Goal: Transaction & Acquisition: Subscribe to service/newsletter

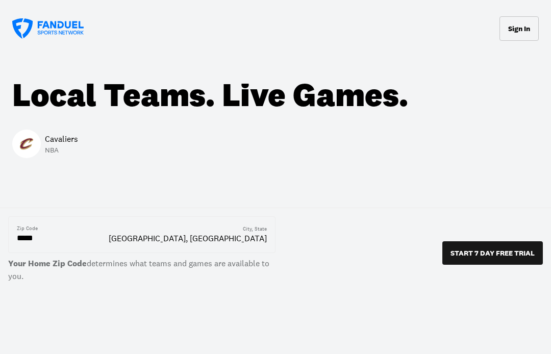
scroll to position [20, 0]
click at [484, 257] on button "START 7 DAY FREE TRIAL" at bounding box center [492, 252] width 100 height 23
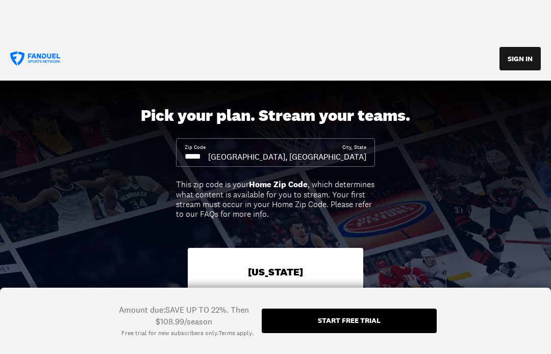
click at [362, 323] on div "Start free trial" at bounding box center [349, 320] width 63 height 7
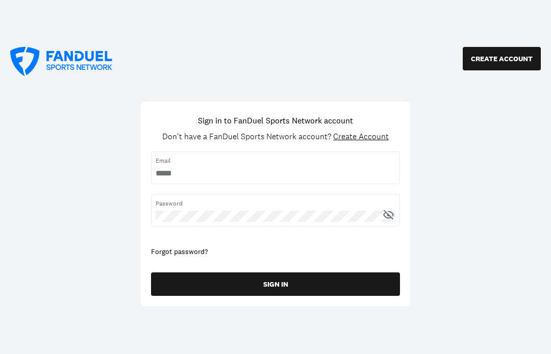
click at [182, 172] on input "username" at bounding box center [276, 173] width 240 height 11
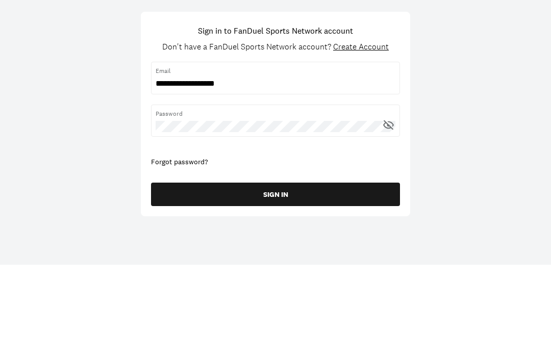
scroll to position [90, 0]
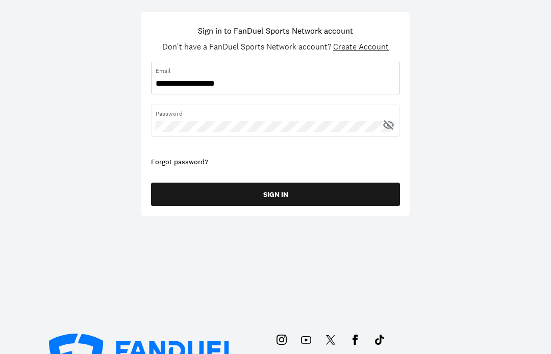
type input "**********"
click at [189, 162] on div "Forgot password?" at bounding box center [275, 162] width 249 height 10
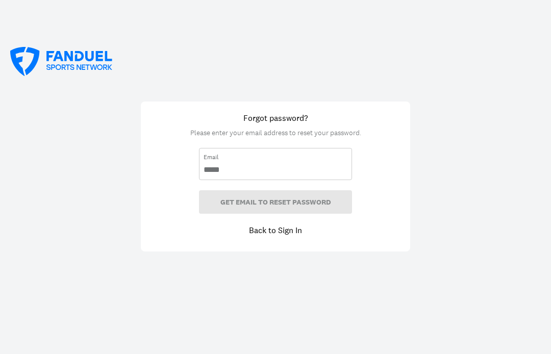
click at [226, 169] on input "email" at bounding box center [275, 169] width 144 height 11
type input "**********"
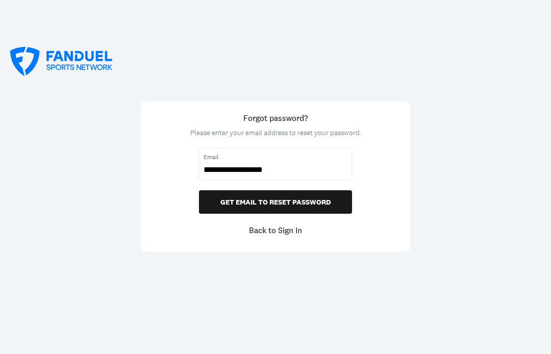
click at [303, 201] on button "GET EMAIL TO RESET PASSWORD" at bounding box center [275, 201] width 153 height 23
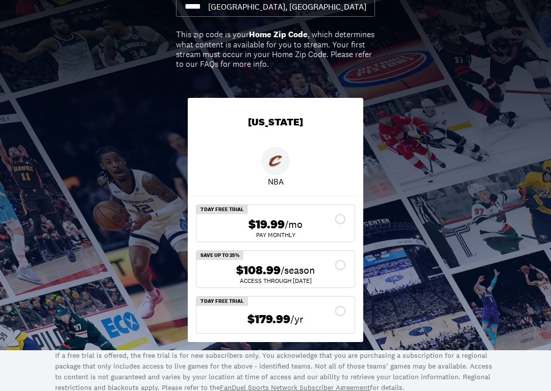
scroll to position [113, 0]
click at [340, 260] on icon at bounding box center [340, 265] width 10 height 10
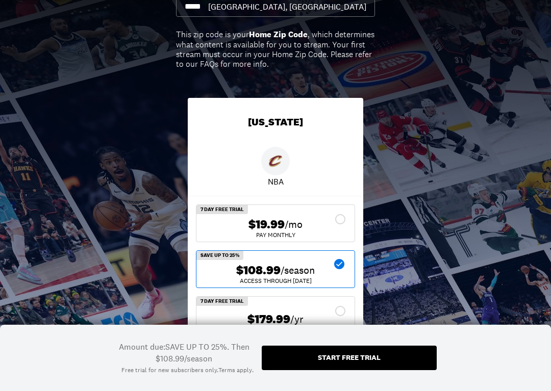
click at [346, 295] on div "Start free trial" at bounding box center [349, 357] width 63 height 7
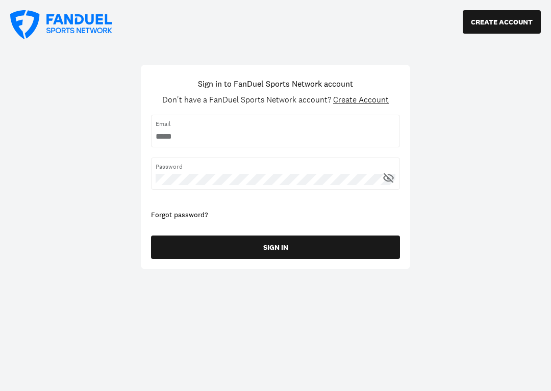
click at [183, 129] on div "Email" at bounding box center [275, 131] width 249 height 32
click at [173, 131] on input "username" at bounding box center [276, 136] width 240 height 11
click at [174, 137] on input "username" at bounding box center [276, 136] width 240 height 11
click at [187, 126] on span "Email" at bounding box center [276, 123] width 240 height 9
click at [182, 134] on input "username" at bounding box center [276, 136] width 240 height 11
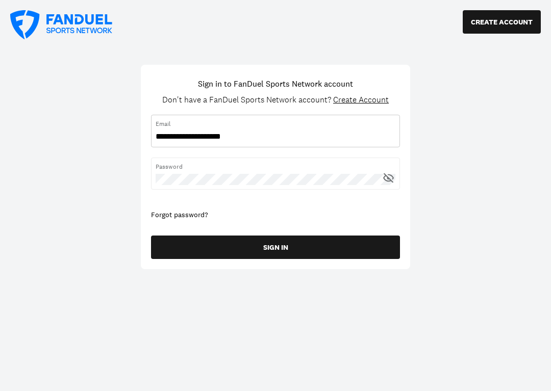
type input "**********"
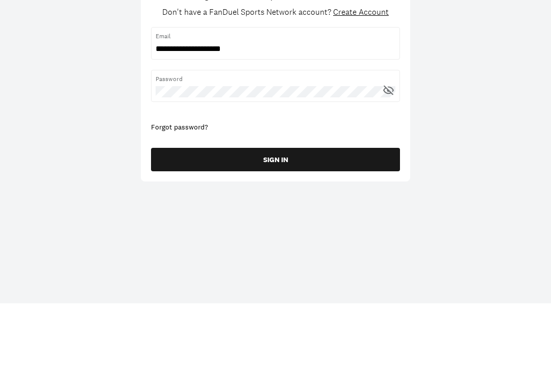
click at [297, 236] on button "SIGN IN" at bounding box center [275, 247] width 249 height 23
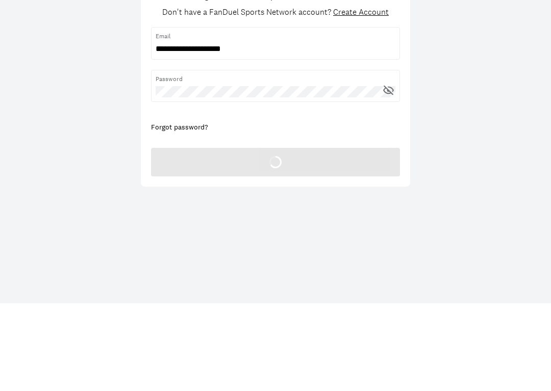
scroll to position [88, 0]
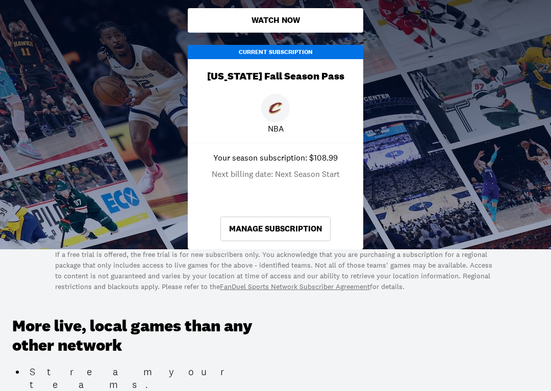
scroll to position [276, 0]
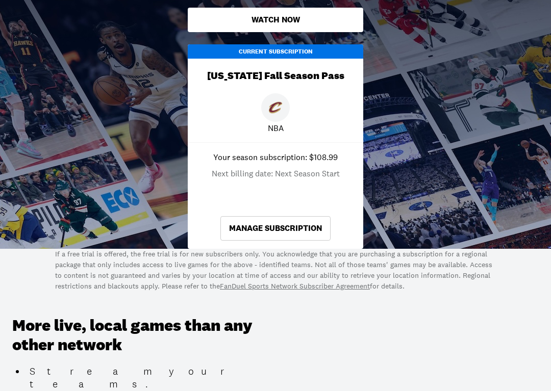
click at [279, 225] on link "Manage Subscription" at bounding box center [275, 228] width 110 height 24
